Goal: Transaction & Acquisition: Purchase product/service

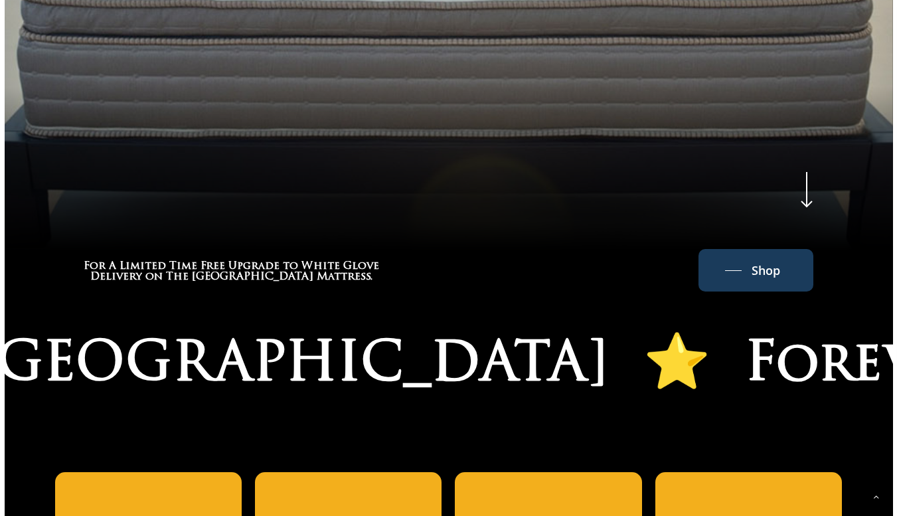
scroll to position [662, 0]
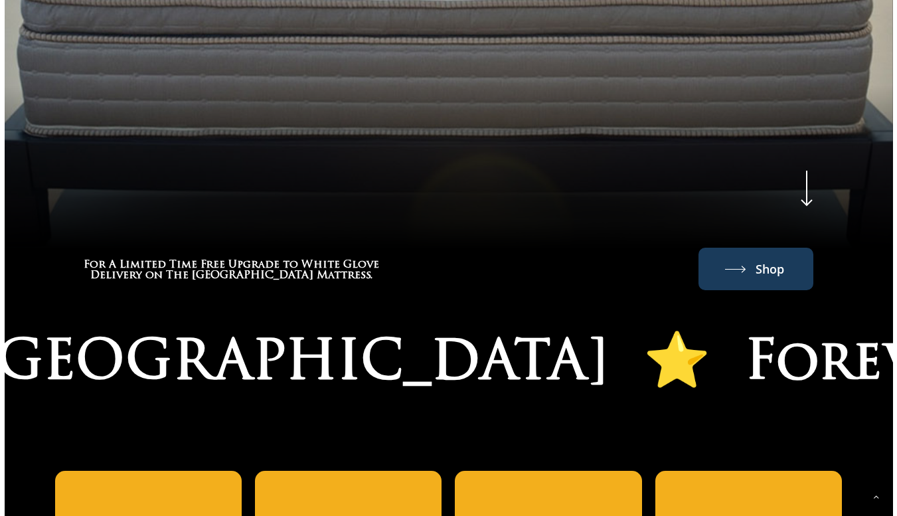
click at [755, 269] on span "Shop" at bounding box center [769, 268] width 29 height 21
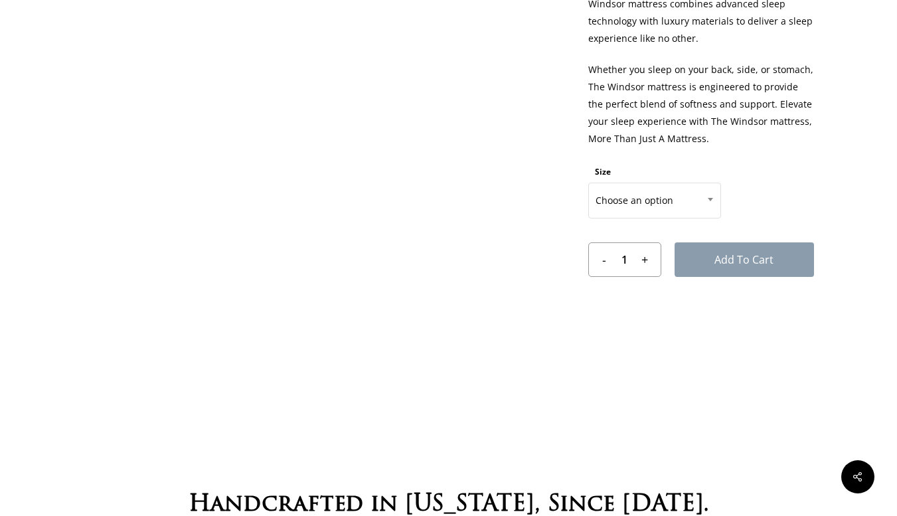
scroll to position [663, 0]
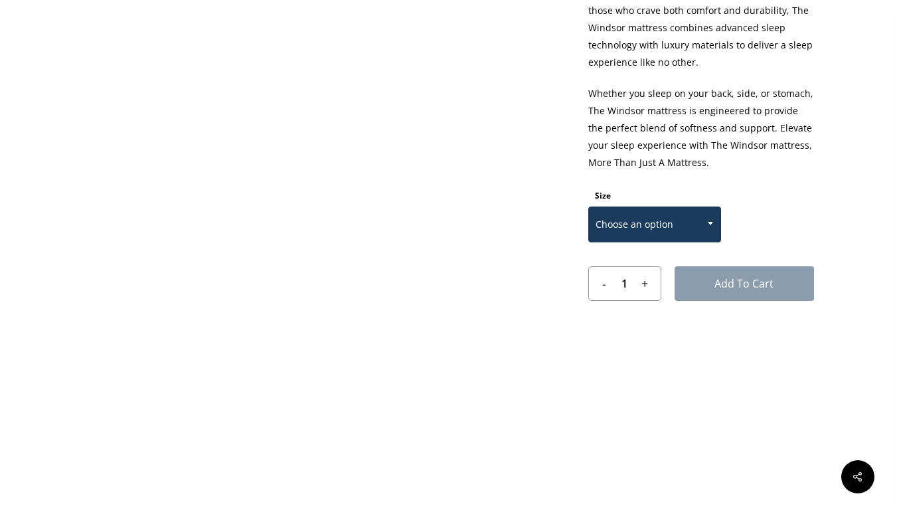
click at [709, 220] on span at bounding box center [710, 222] width 20 height 33
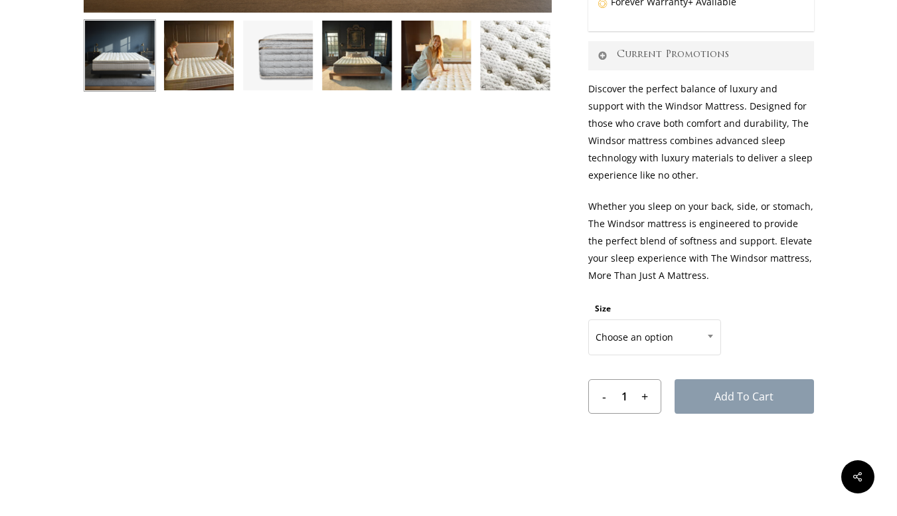
scroll to position [551, 0]
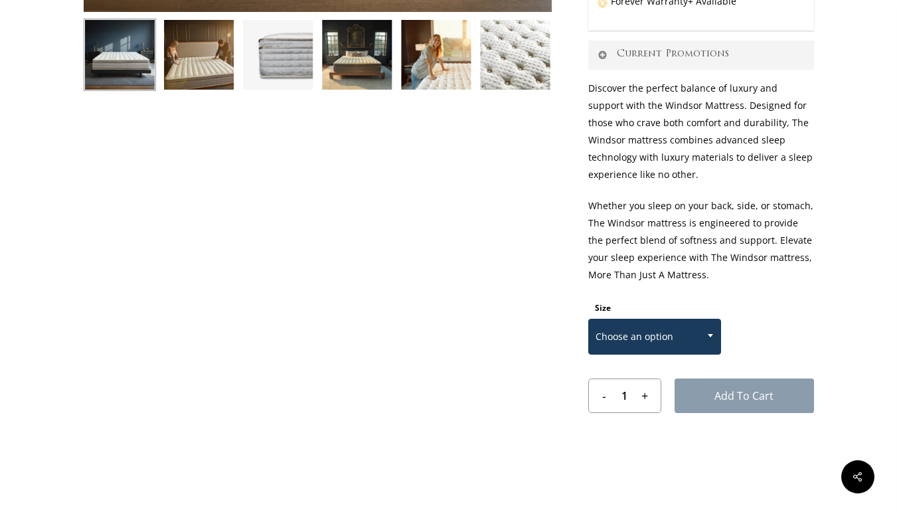
click at [709, 330] on span at bounding box center [710, 335] width 20 height 33
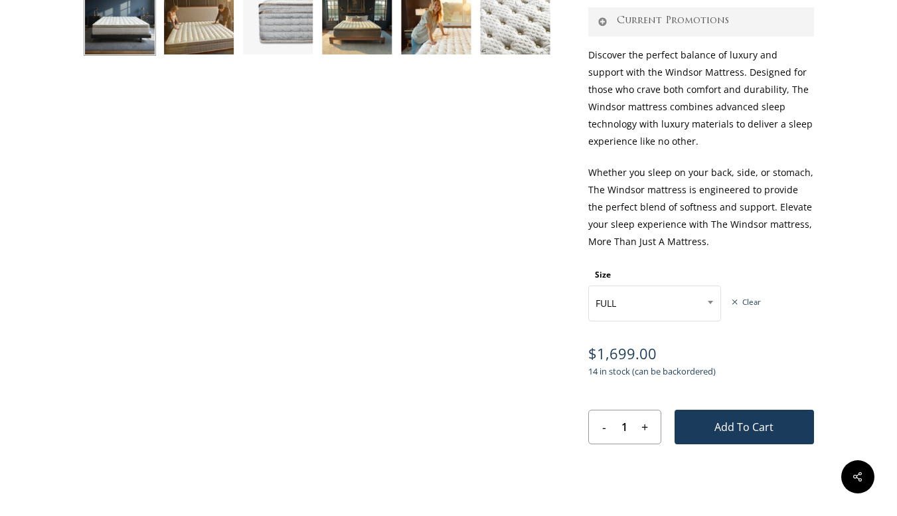
scroll to position [587, 0]
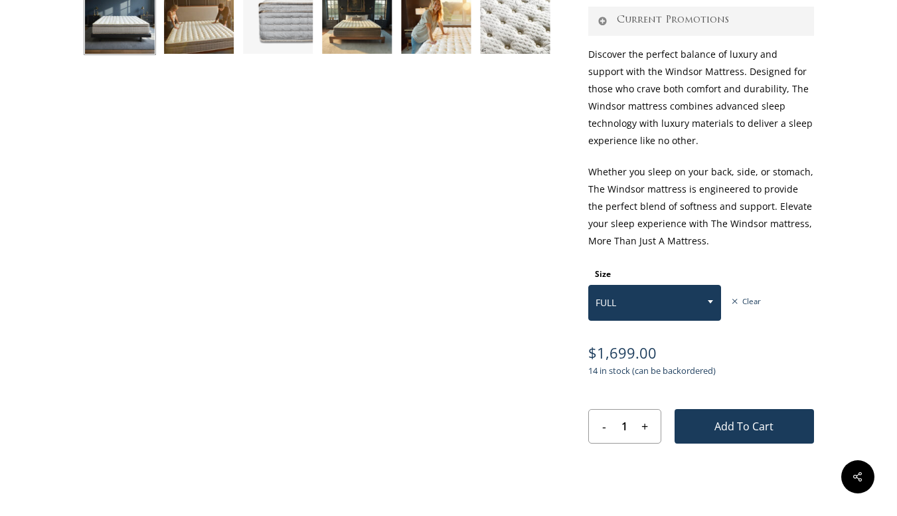
click at [711, 298] on span at bounding box center [710, 301] width 20 height 33
click at [717, 301] on span at bounding box center [710, 301] width 20 height 33
click at [707, 300] on b at bounding box center [709, 301] width 5 height 3
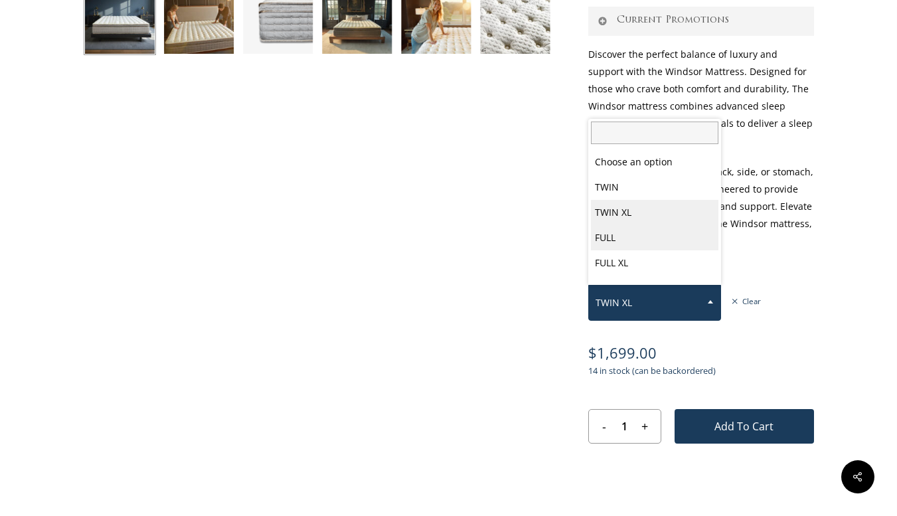
select select "FULL"
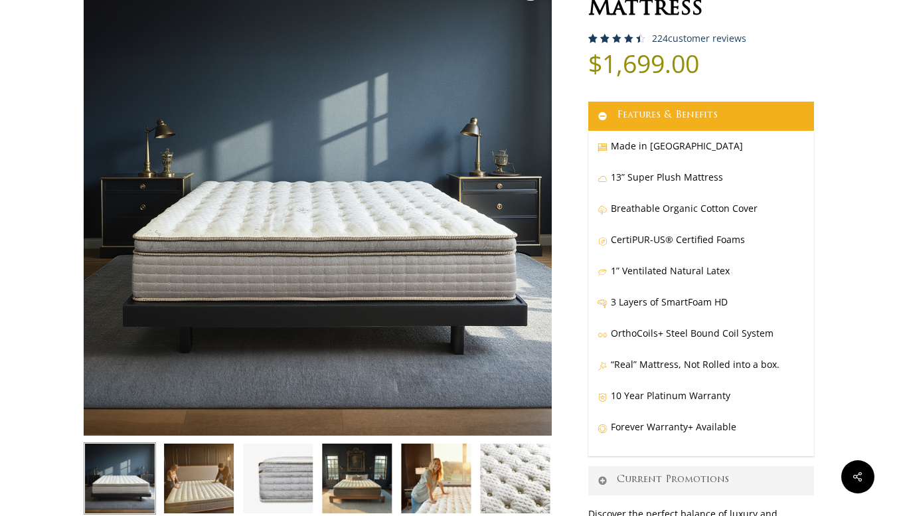
scroll to position [104, 0]
